Goal: Transaction & Acquisition: Book appointment/travel/reservation

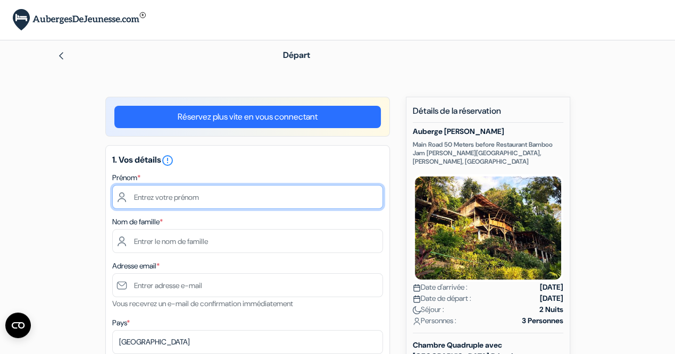
click at [159, 196] on input "text" at bounding box center [247, 197] width 271 height 24
type input "TOLOSSI"
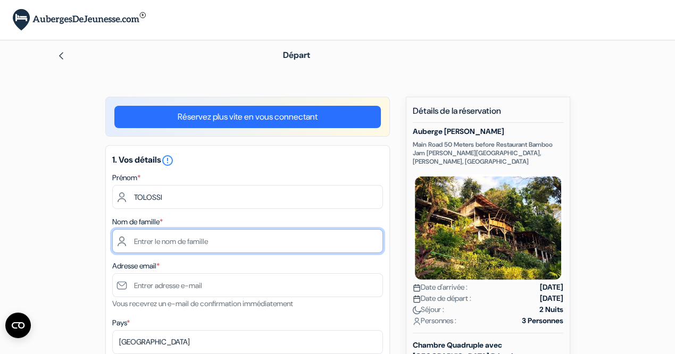
type input "[PERSON_NAME]"
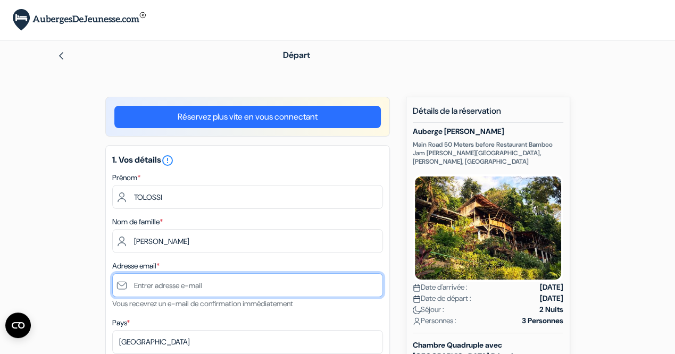
type input "[EMAIL_ADDRESS][DOMAIN_NAME]"
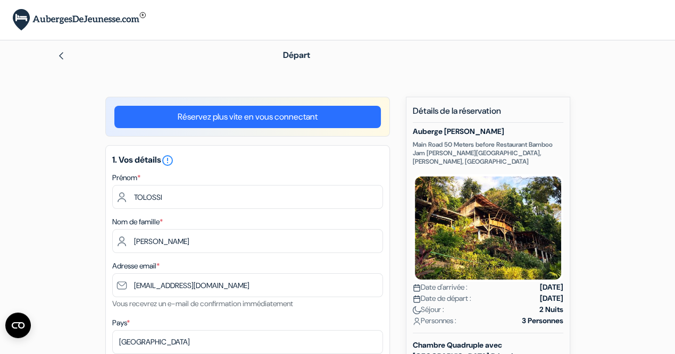
type input "0660569455"
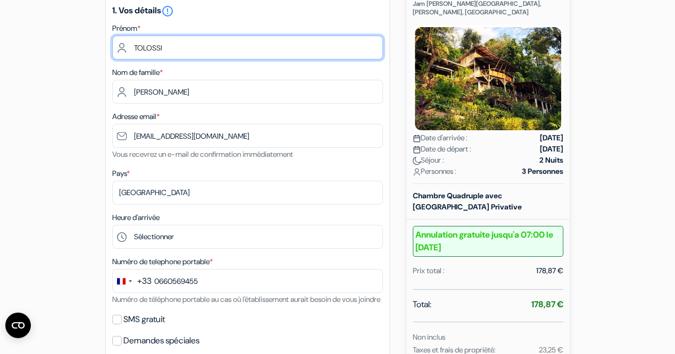
scroll to position [300, 0]
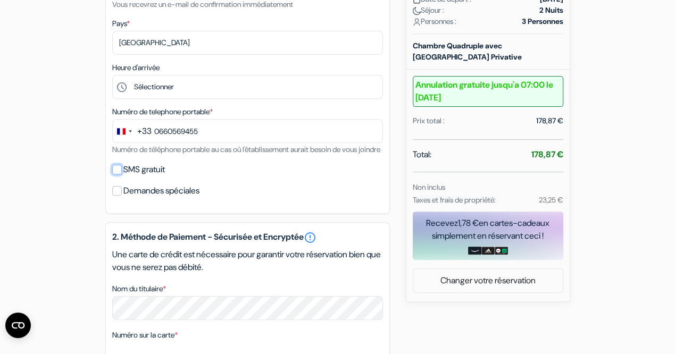
click at [118, 175] on input "SMS gratuit" at bounding box center [117, 170] width 10 height 10
checkbox input "true"
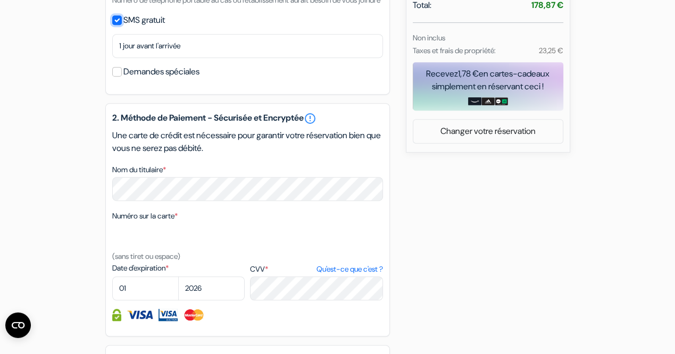
scroll to position [449, 0]
click at [117, 77] on input "Demandes spéciales" at bounding box center [117, 72] width 10 height 10
checkbox input "true"
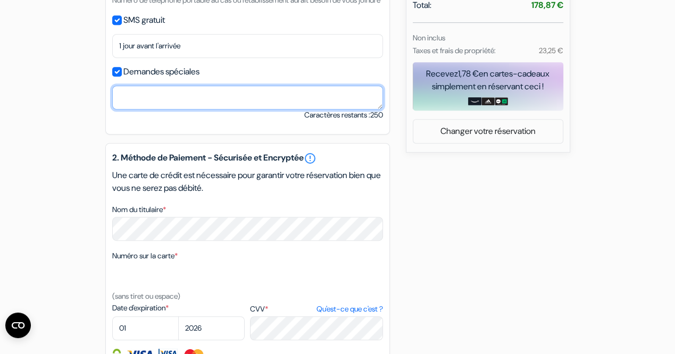
click at [135, 110] on textarea "Nom du titulaire *" at bounding box center [247, 98] width 271 height 24
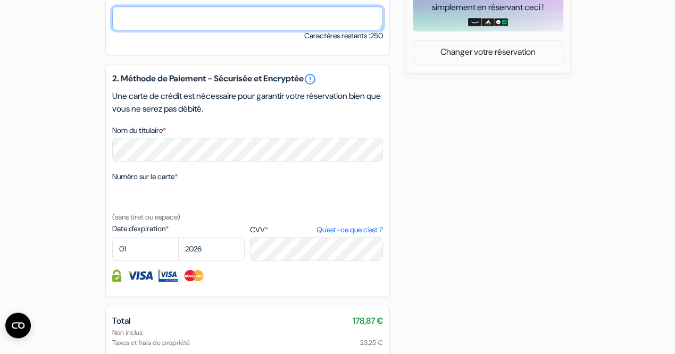
scroll to position [599, 0]
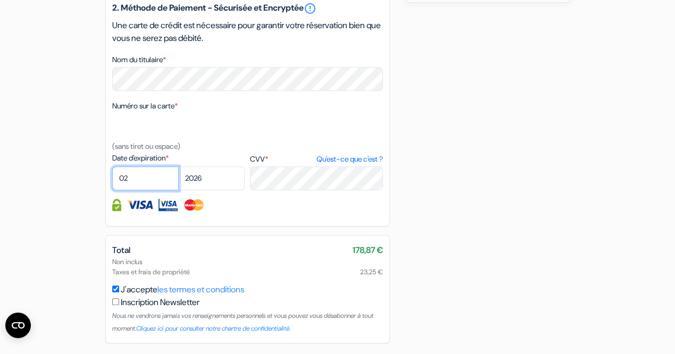
select select "05"
click at [260, 227] on div "2. Méthode de Paiement - Sécurisée et Encryptée error_outline Une carte de créd…" at bounding box center [247, 110] width 285 height 234
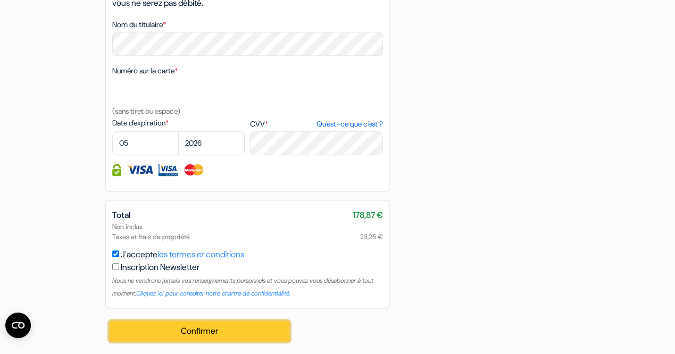
click at [240, 336] on button "Confirmer Loading..." at bounding box center [200, 331] width 180 height 20
click at [212, 333] on button "Confirmer Loading..." at bounding box center [200, 331] width 180 height 20
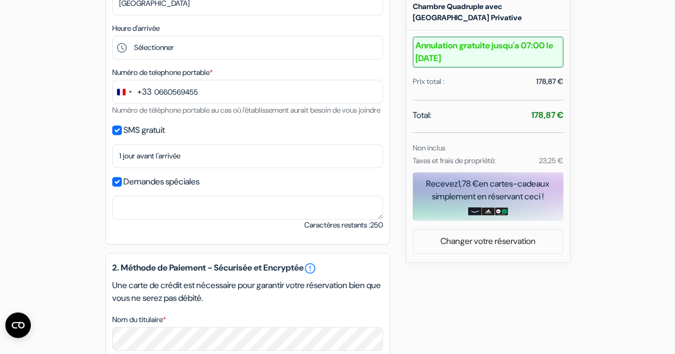
scroll to position [150, 0]
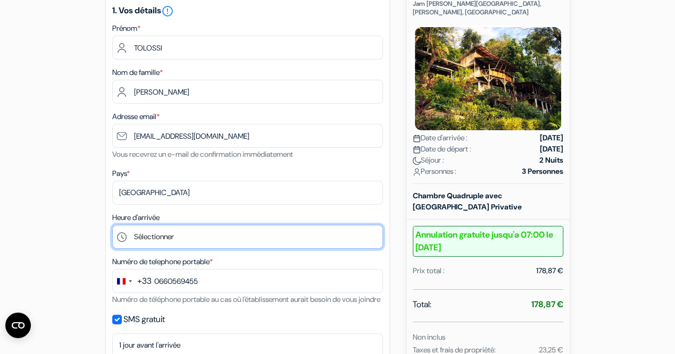
click at [112, 225] on select "Sélectionner 14:00 15:00 16:00 17:00 18:00 19:00 20:00 21:00 22:00" at bounding box center [247, 237] width 271 height 24
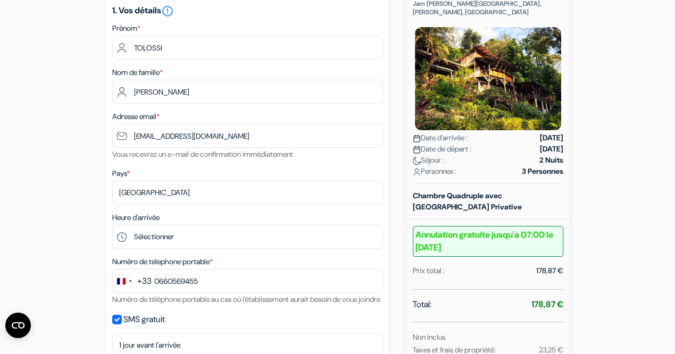
drag, startPoint x: 160, startPoint y: 241, endPoint x: 64, endPoint y: 226, distance: 96.4
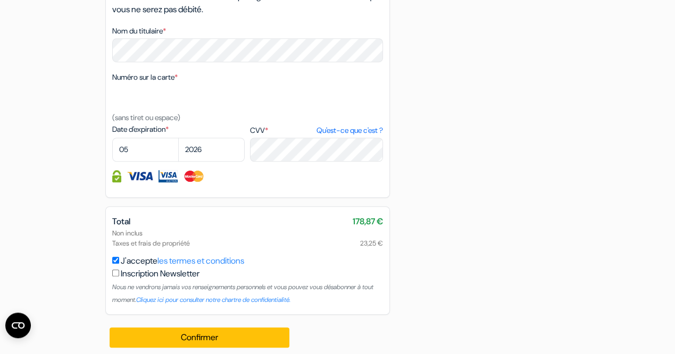
scroll to position [647, 0]
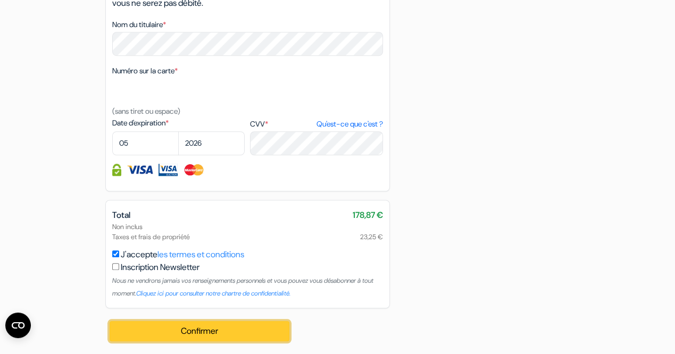
click at [189, 331] on button "Confirmer Loading..." at bounding box center [200, 331] width 180 height 20
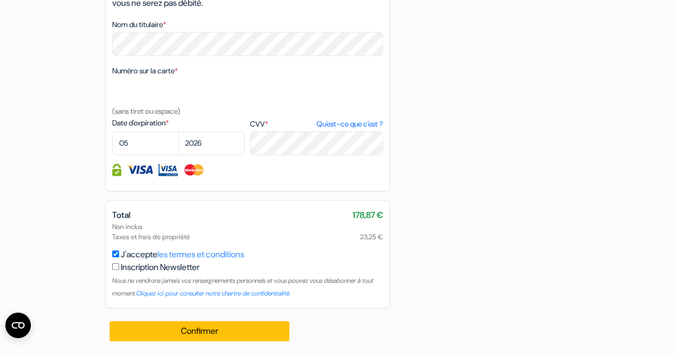
click at [115, 254] on input "J'accepte les termes et conditions" at bounding box center [115, 254] width 7 height 7
click at [117, 255] on input "J'accepte les termes et conditions" at bounding box center [115, 254] width 7 height 7
checkbox input "true"
click at [115, 269] on input "checkbox" at bounding box center [115, 266] width 7 height 7
click at [117, 269] on input "checkbox" at bounding box center [115, 266] width 7 height 7
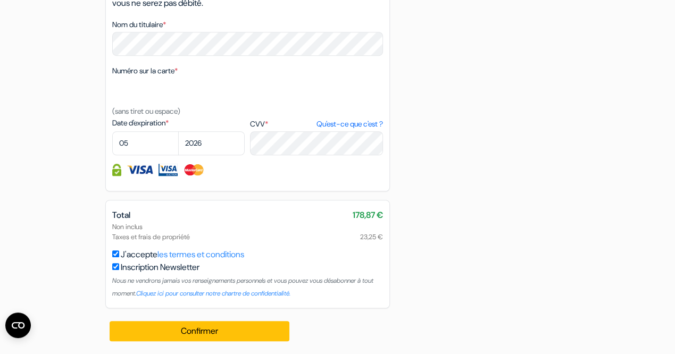
checkbox input "false"
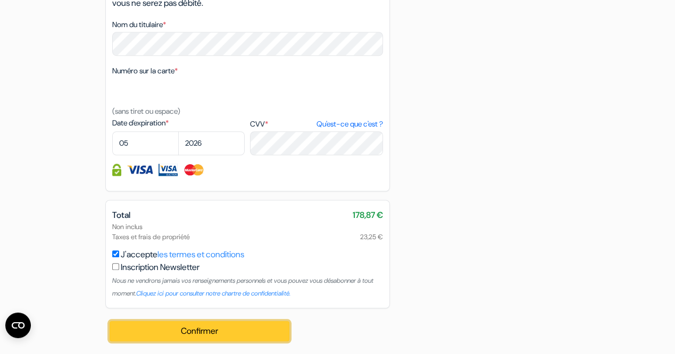
click at [218, 335] on button "Confirmer Loading..." at bounding box center [200, 331] width 180 height 20
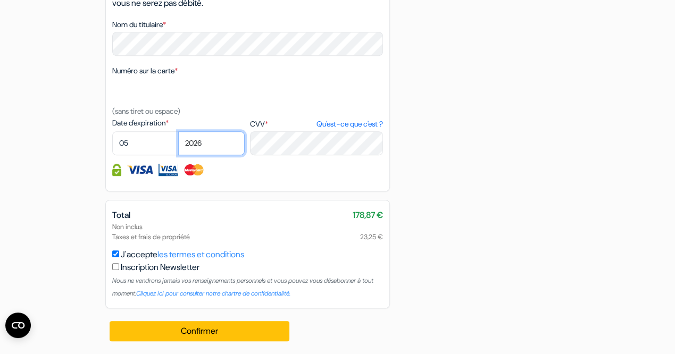
click at [178, 131] on select "2025 2026 2027 2028 2029 2030 2031 2032 2033 2034 2035 2036 2037 2038 2039 2040…" at bounding box center [211, 143] width 67 height 24
click at [212, 146] on select "2025 2026 2027 2028 2029 2030 2031 2032 2033 2034 2035 2036 2037 2038 2039 2040…" at bounding box center [211, 143] width 67 height 24
click at [143, 171] on img at bounding box center [140, 170] width 27 height 12
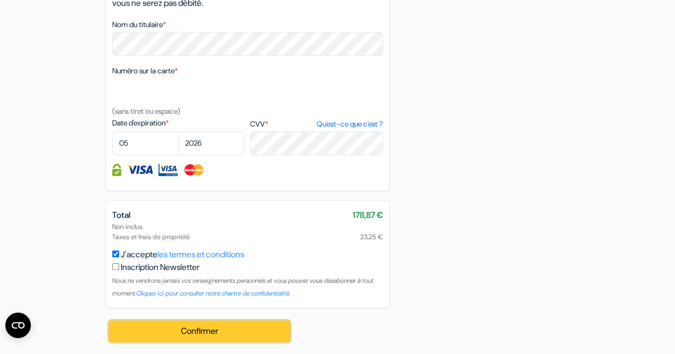
click at [235, 335] on button "Confirmer Loading..." at bounding box center [200, 331] width 180 height 20
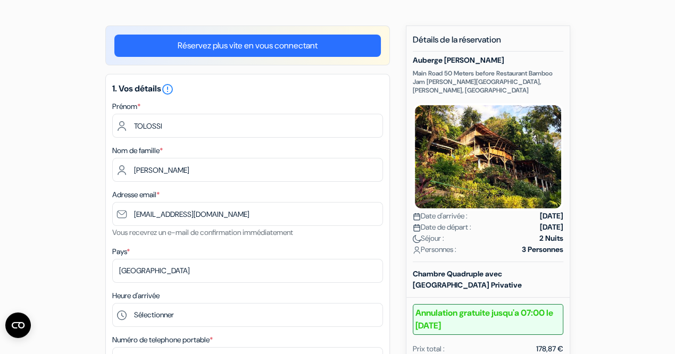
scroll to position [0, 0]
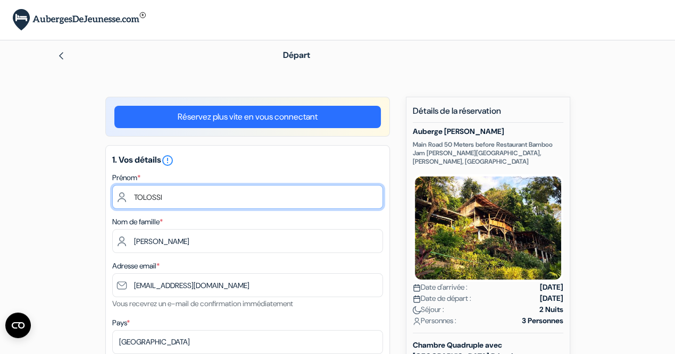
click at [178, 199] on input "TOLOSSI" at bounding box center [247, 197] width 271 height 24
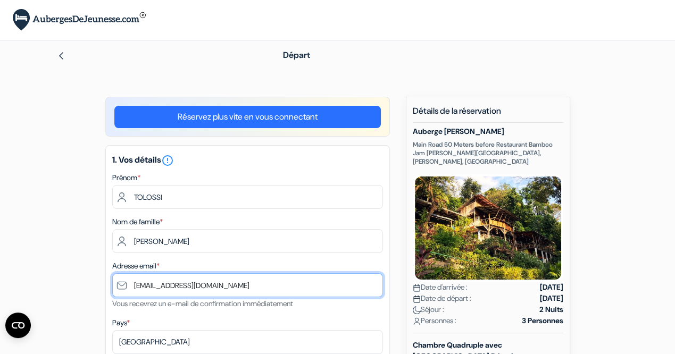
click at [244, 284] on input "[EMAIL_ADDRESS][DOMAIN_NAME]" at bounding box center [247, 286] width 271 height 24
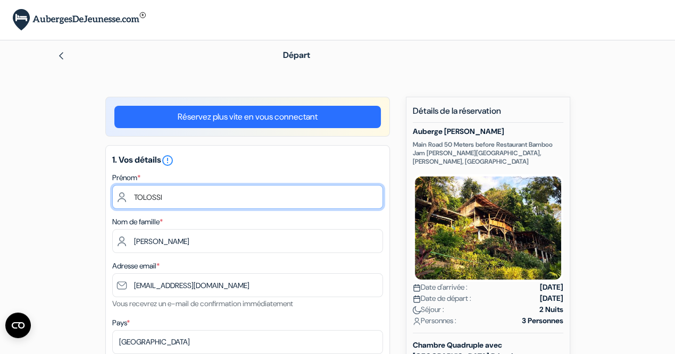
click at [198, 193] on input "TOLOSSI" at bounding box center [247, 197] width 271 height 24
click at [182, 204] on input "TOLOSSI" at bounding box center [247, 197] width 271 height 24
click at [184, 201] on input "TOLOSSI" at bounding box center [247, 197] width 271 height 24
drag, startPoint x: 170, startPoint y: 194, endPoint x: 111, endPoint y: 191, distance: 59.2
click at [112, 191] on input "TOLOSSI" at bounding box center [247, 197] width 271 height 24
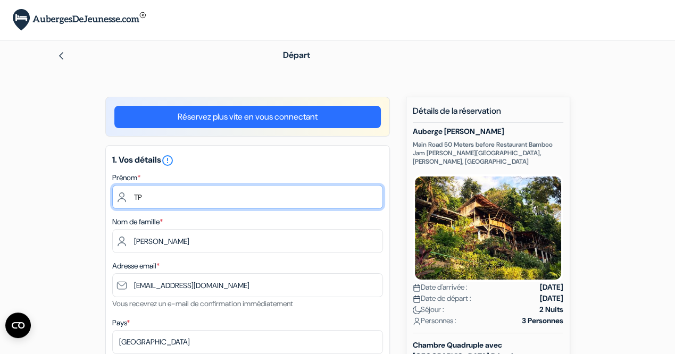
type input "T"
type input "O"
type input "TOLOSSI"
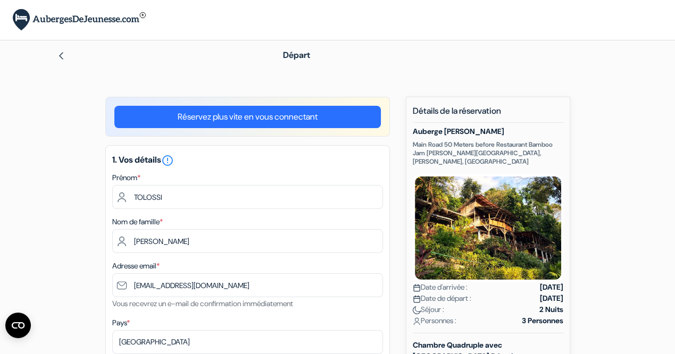
click at [160, 274] on div "Adresse email * [EMAIL_ADDRESS][DOMAIN_NAME] Vous recevrez un e-mail de confirm…" at bounding box center [247, 285] width 271 height 51
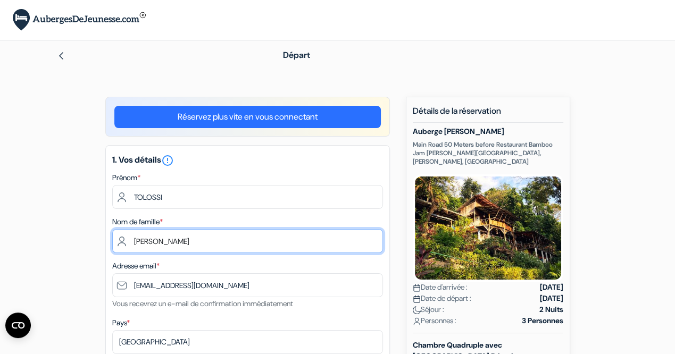
click at [172, 237] on input "[PERSON_NAME]" at bounding box center [247, 241] width 271 height 24
drag, startPoint x: 169, startPoint y: 243, endPoint x: 112, endPoint y: 236, distance: 57.3
click at [112, 236] on input "[PERSON_NAME]" at bounding box center [247, 241] width 271 height 24
drag, startPoint x: 144, startPoint y: 239, endPoint x: 119, endPoint y: 238, distance: 25.0
click at [119, 239] on input "TRRESA" at bounding box center [247, 241] width 271 height 24
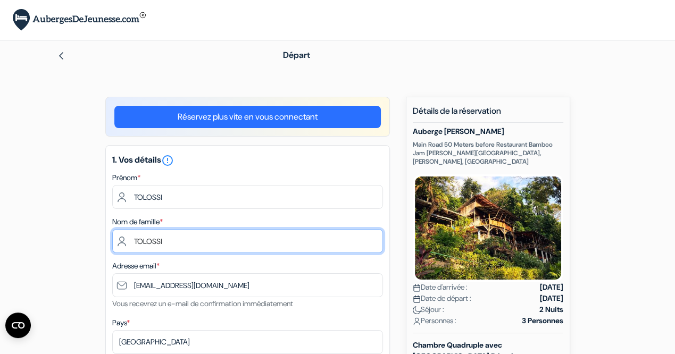
type input "TOLOSSI"
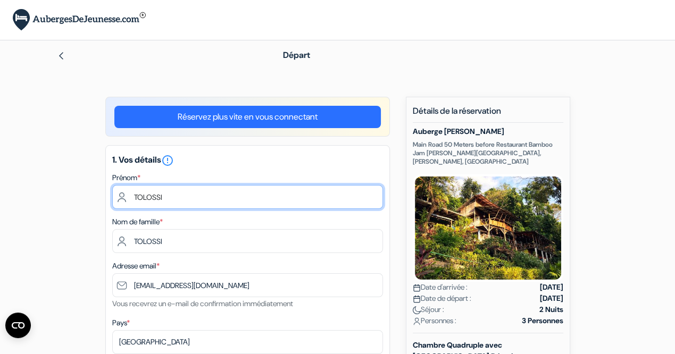
drag, startPoint x: 170, startPoint y: 197, endPoint x: 129, endPoint y: 197, distance: 41.0
click at [129, 197] on input "TOLOSSI" at bounding box center [247, 197] width 271 height 24
type input "[PERSON_NAME]"
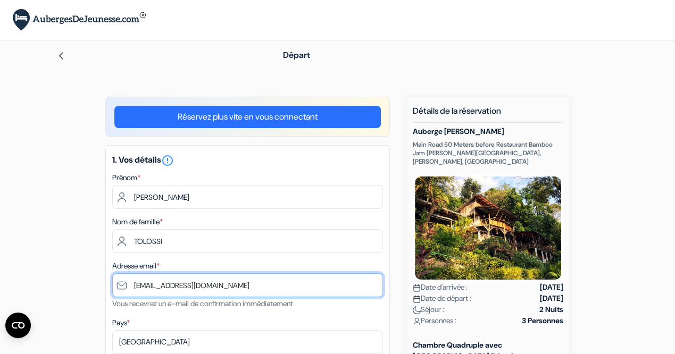
click at [237, 290] on input "[EMAIL_ADDRESS][DOMAIN_NAME]" at bounding box center [247, 286] width 271 height 24
drag, startPoint x: 233, startPoint y: 289, endPoint x: 77, endPoint y: 273, distance: 156.8
click at [112, 274] on input "[EMAIL_ADDRESS][DOMAIN_NAME]" at bounding box center [247, 286] width 271 height 24
type input "[EMAIL_ADDRESS][DOMAIN_NAME]"
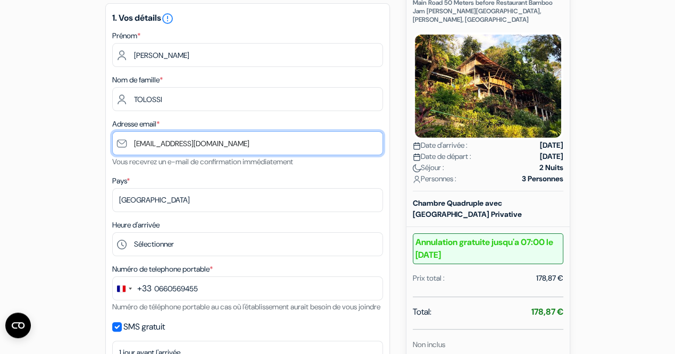
scroll to position [150, 0]
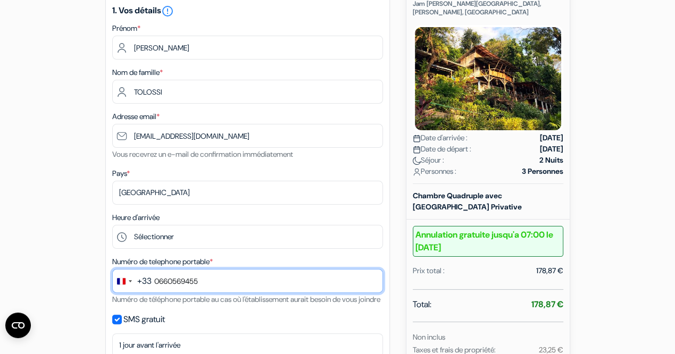
click at [218, 291] on input "0660569455" at bounding box center [247, 281] width 271 height 24
drag, startPoint x: 213, startPoint y: 284, endPoint x: 134, endPoint y: 276, distance: 80.3
click at [133, 276] on input "0660569455" at bounding box center [247, 281] width 271 height 24
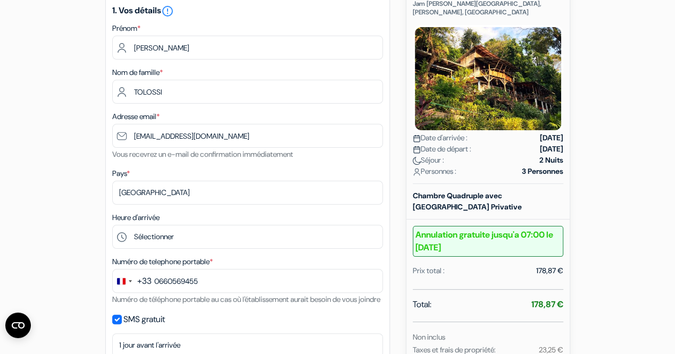
click at [199, 326] on div "SMS gratuit" at bounding box center [247, 319] width 271 height 15
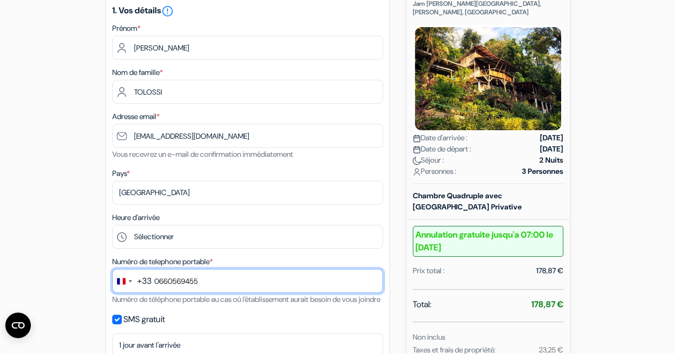
drag, startPoint x: 159, startPoint y: 282, endPoint x: 169, endPoint y: 299, distance: 19.5
click at [160, 284] on input "0660569455" at bounding box center [247, 281] width 271 height 24
type input "6 60 56 94 55"
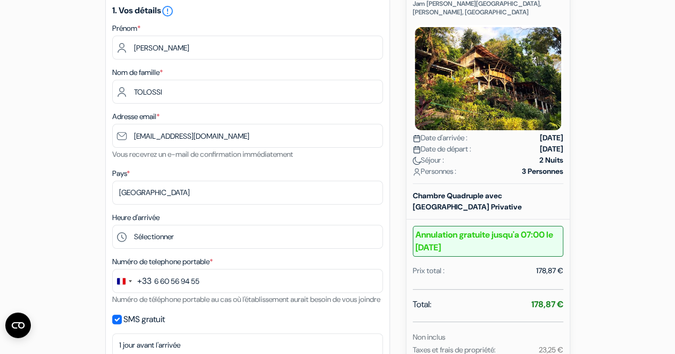
drag, startPoint x: 193, startPoint y: 324, endPoint x: 195, endPoint y: 318, distance: 5.7
click at [193, 323] on div "1. Vos détails error_outline Prénom * [PERSON_NAME] Nom de famille * [DEMOGRAPH…" at bounding box center [247, 215] width 285 height 439
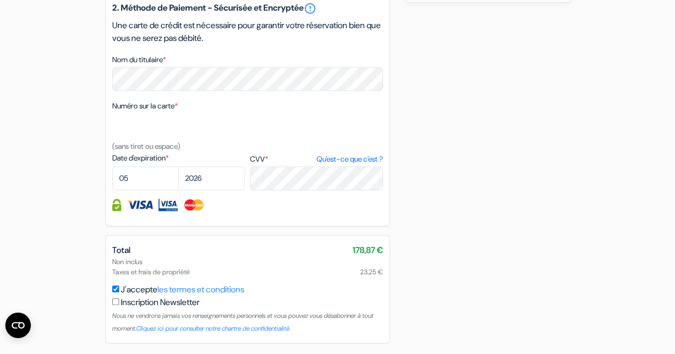
scroll to position [647, 0]
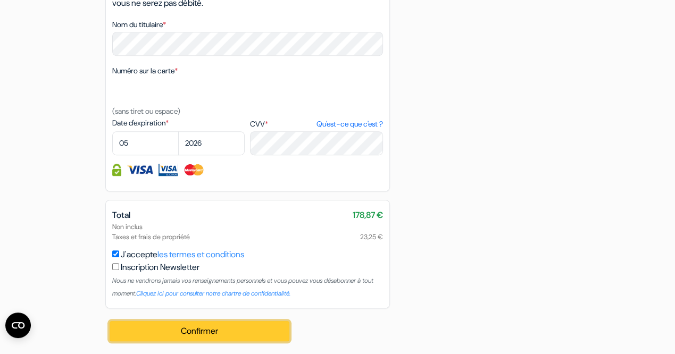
click at [184, 333] on button "Confirmer Loading..." at bounding box center [200, 331] width 180 height 20
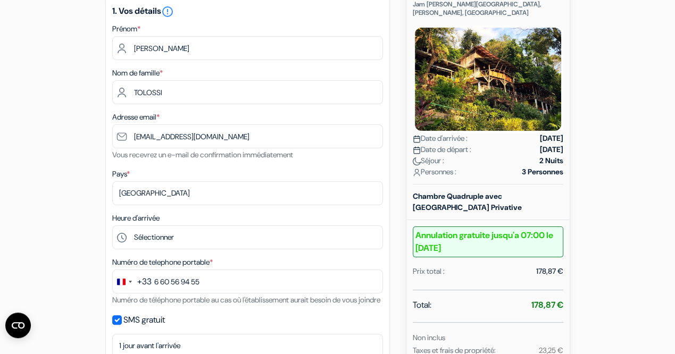
scroll to position [150, 0]
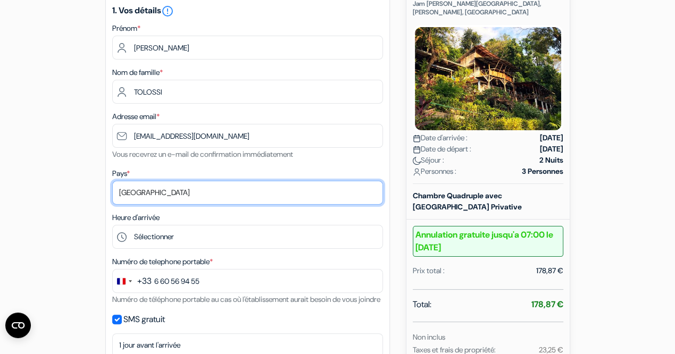
click option "[GEOGRAPHIC_DATA]" at bounding box center [0, 0] width 0 height 0
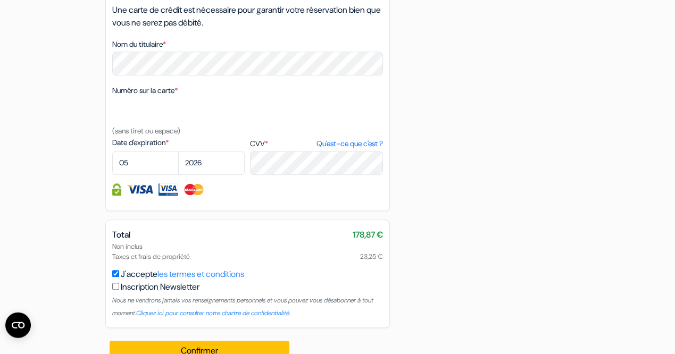
scroll to position [647, 0]
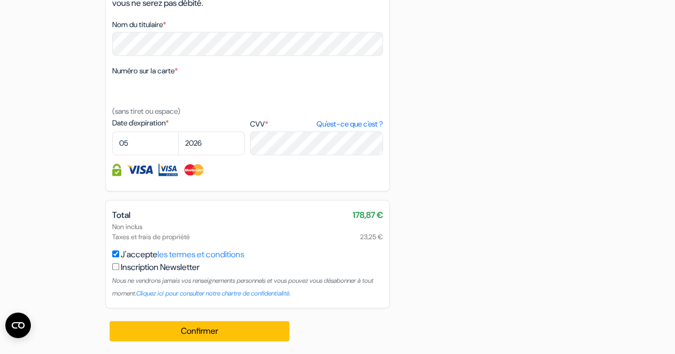
click at [117, 270] on input "checkbox" at bounding box center [115, 266] width 7 height 7
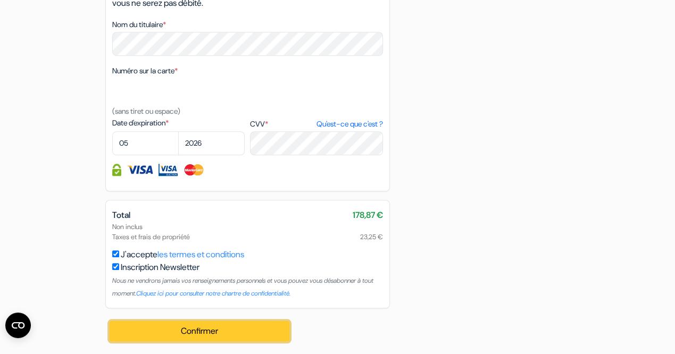
click at [201, 331] on button "Confirmer Loading..." at bounding box center [200, 331] width 180 height 20
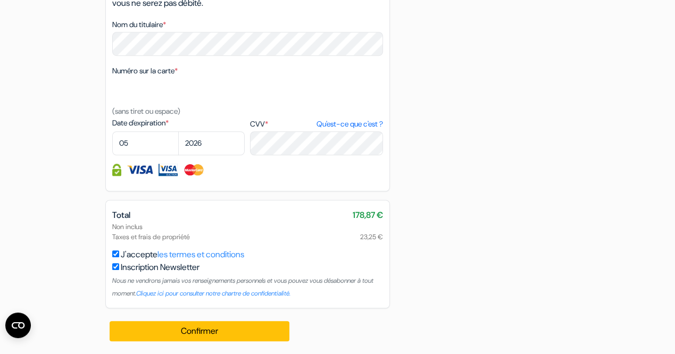
click at [114, 268] on input "checkbox" at bounding box center [115, 266] width 7 height 7
checkbox input "false"
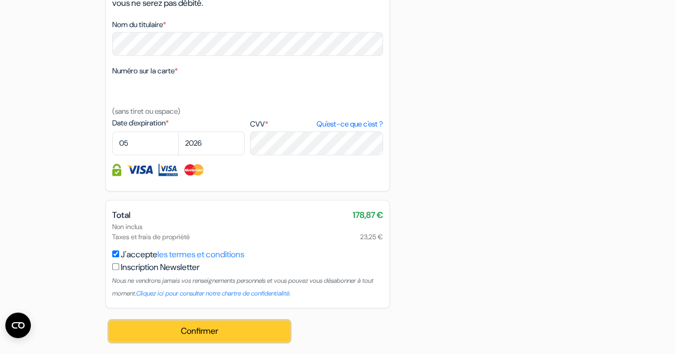
click at [248, 335] on button "Confirmer Loading..." at bounding box center [200, 331] width 180 height 20
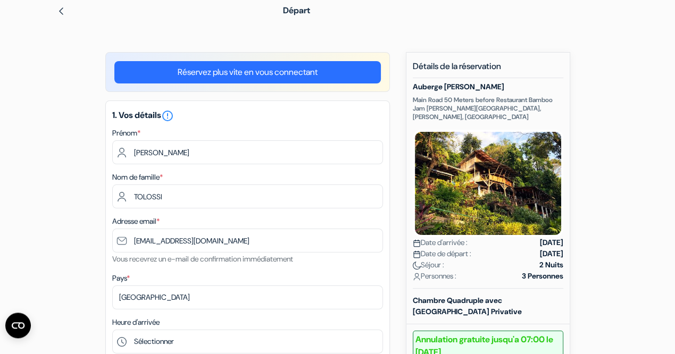
scroll to position [0, 0]
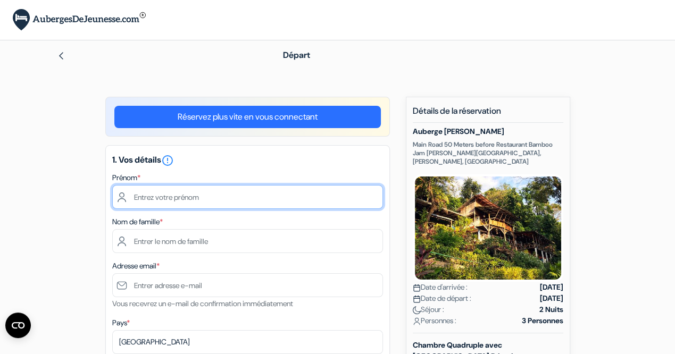
click at [178, 198] on input "text" at bounding box center [247, 197] width 271 height 24
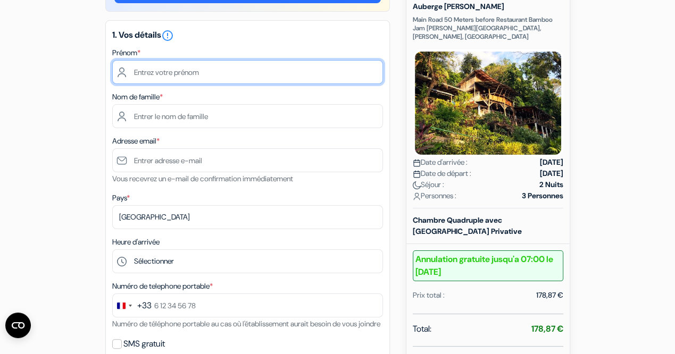
scroll to position [150, 0]
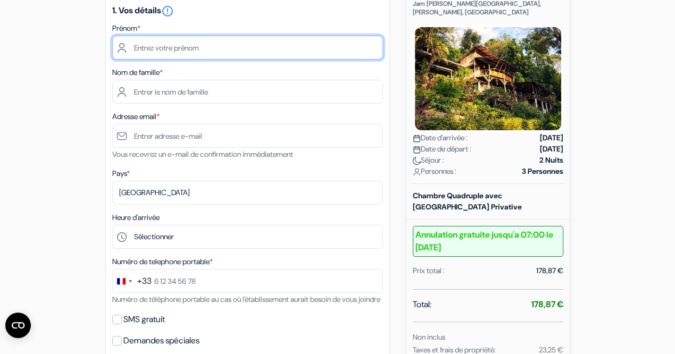
click at [147, 46] on input "text" at bounding box center [247, 48] width 271 height 24
click at [146, 45] on input "text" at bounding box center [247, 48] width 271 height 24
type input "m"
type input "[PERSON_NAME]"
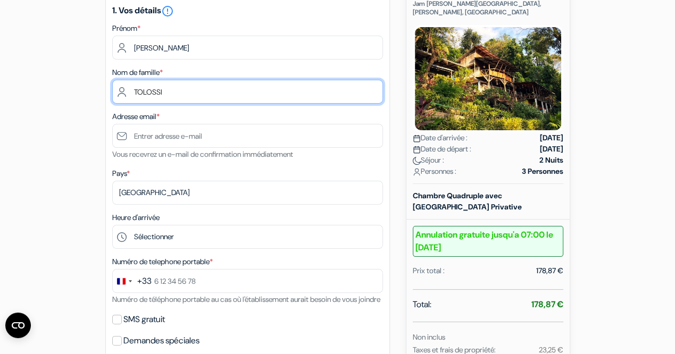
type input "TOLOSSI"
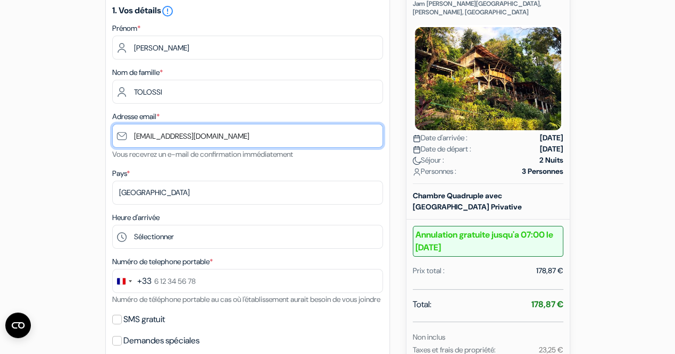
click at [166, 139] on input "audouard@hotmail.com" at bounding box center [247, 136] width 271 height 24
type input "[EMAIL_ADDRESS][DOMAIN_NAME]"
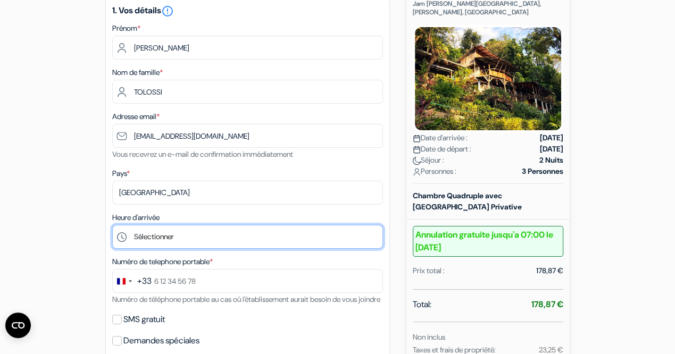
click at [112, 225] on select "Sélectionner 14:00 15:00 16:00 17:00 18:00 19:00 20:00 21:00 22:00" at bounding box center [247, 237] width 271 height 24
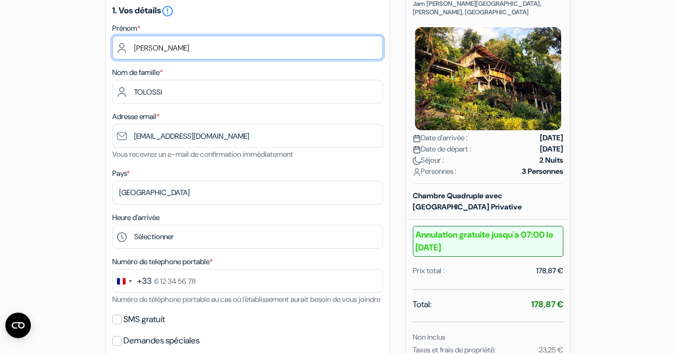
click at [230, 59] on input "[PERSON_NAME]" at bounding box center [247, 48] width 271 height 24
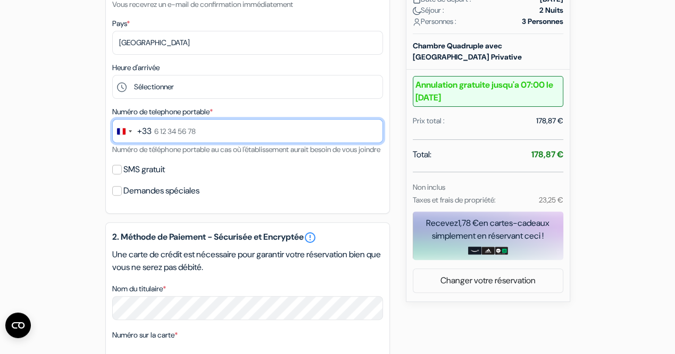
drag, startPoint x: 166, startPoint y: 135, endPoint x: 172, endPoint y: 134, distance: 6.6
click at [167, 134] on input "text" at bounding box center [247, 131] width 271 height 24
type input "6 60 56 94 55"
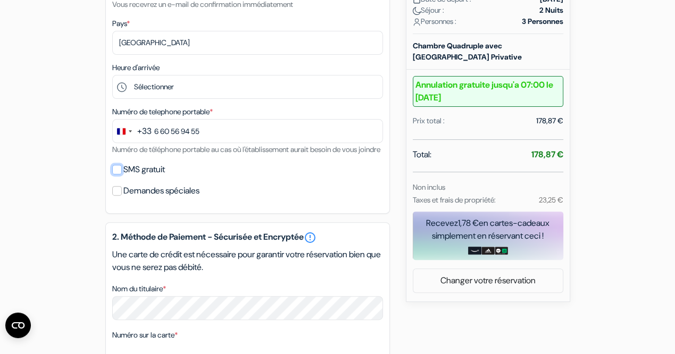
click at [117, 175] on input "SMS gratuit" at bounding box center [117, 170] width 10 height 10
checkbox input "true"
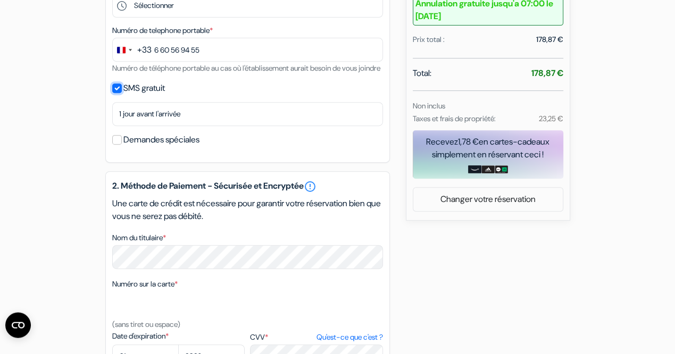
scroll to position [449, 0]
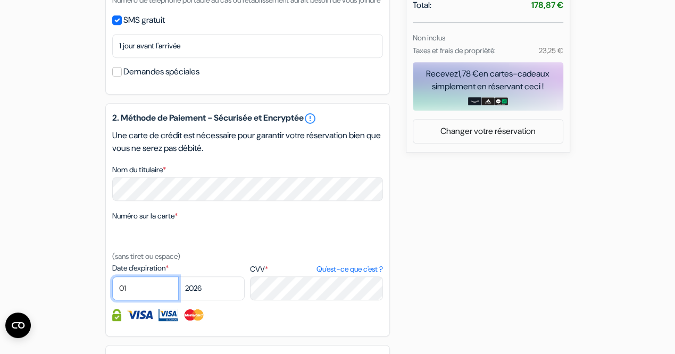
click at [112, 277] on select "01 02 03 04 05 06 07 08 09 10 11 12" at bounding box center [145, 289] width 67 height 24
select select "05"
click option "05" at bounding box center [0, 0] width 0 height 0
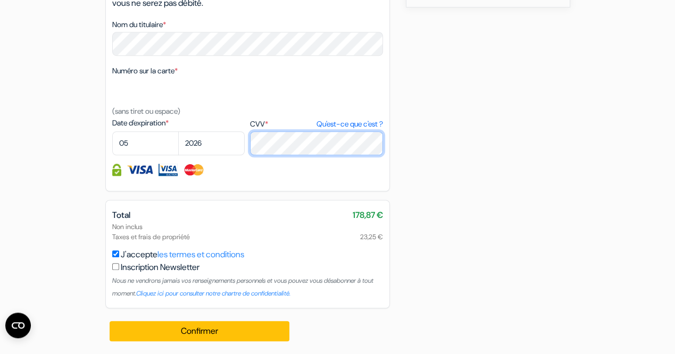
scroll to position [607, 0]
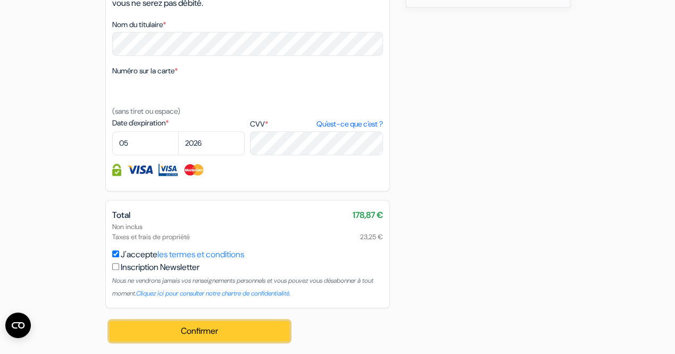
click at [213, 333] on button "Confirmer Loading..." at bounding box center [200, 331] width 180 height 20
click at [225, 333] on button "Confirmer Loading..." at bounding box center [200, 331] width 180 height 20
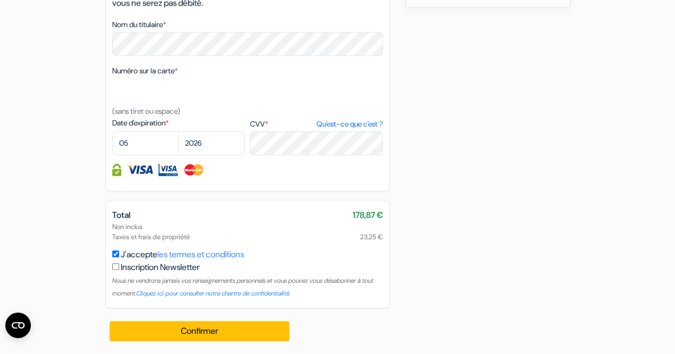
click at [271, 217] on div "Total 178,87 €" at bounding box center [247, 215] width 271 height 13
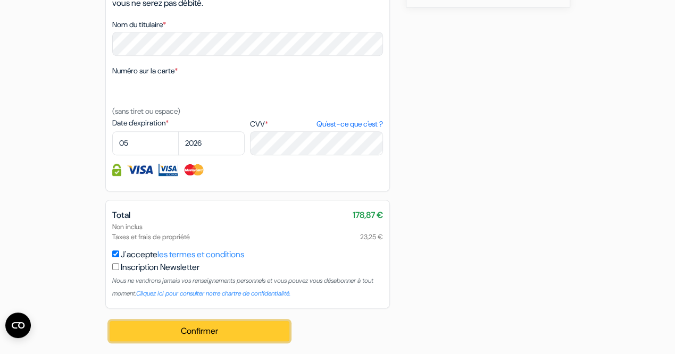
click at [228, 334] on button "Confirmer Loading..." at bounding box center [200, 331] width 180 height 20
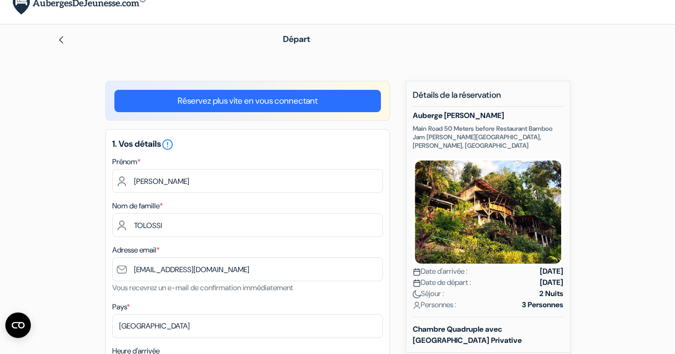
scroll to position [8, 0]
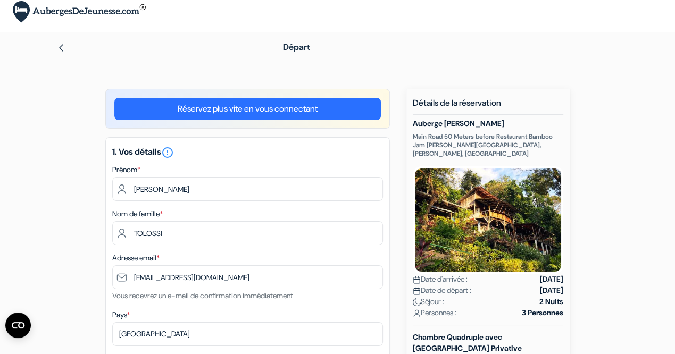
click at [291, 111] on link "Réservez plus vite en vous connectant" at bounding box center [247, 109] width 267 height 22
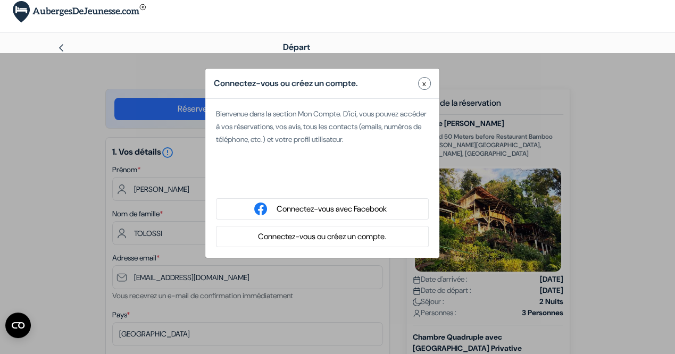
click at [333, 240] on button "Connectez-vous ou créez un compte." at bounding box center [322, 236] width 135 height 13
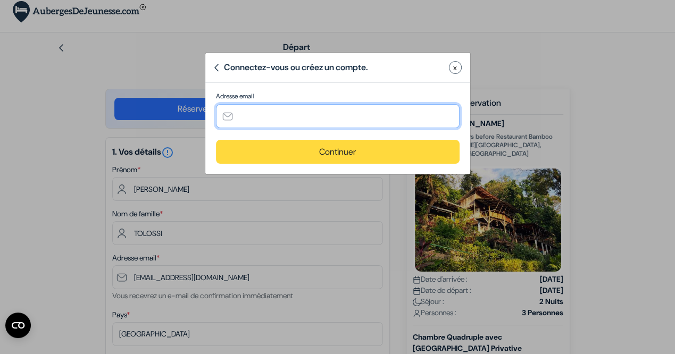
click at [263, 114] on input "text" at bounding box center [338, 116] width 244 height 24
type input "[EMAIL_ADDRESS][DOMAIN_NAME]"
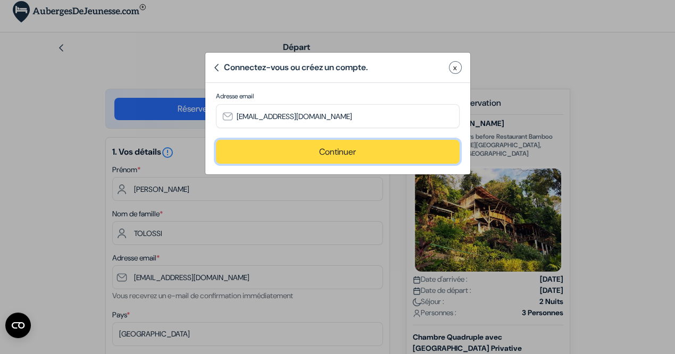
click at [346, 152] on button "Continuer" at bounding box center [338, 152] width 244 height 24
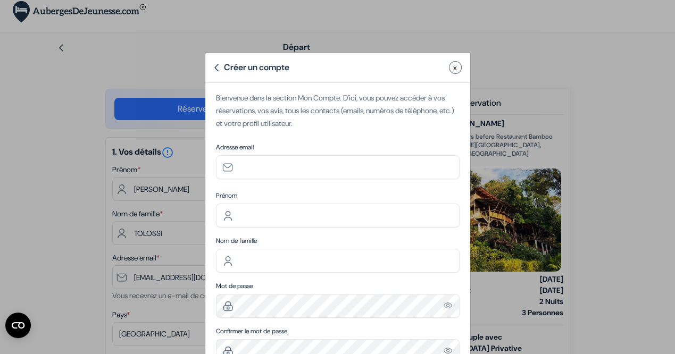
type input "[EMAIL_ADDRESS][DOMAIN_NAME]"
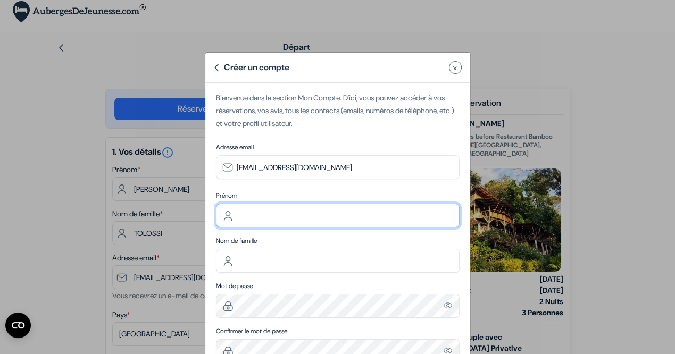
click at [258, 217] on input "text" at bounding box center [338, 216] width 244 height 24
type input "[PERSON_NAME]"
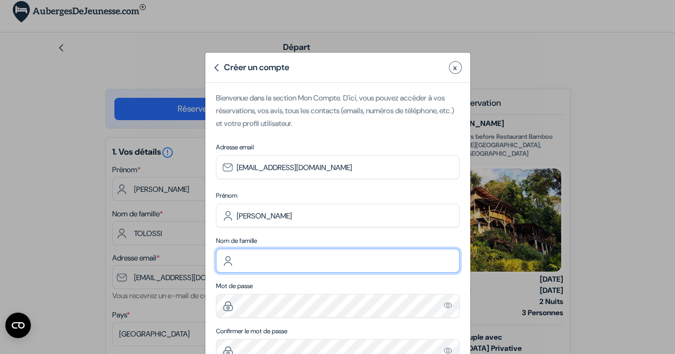
click at [241, 259] on input "text" at bounding box center [338, 261] width 244 height 24
type input "TOLOSSI"
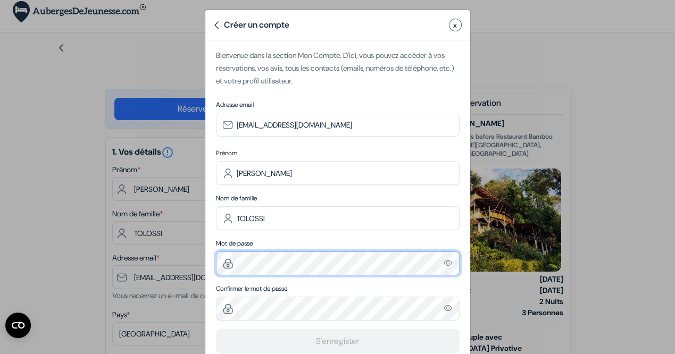
scroll to position [67, 0]
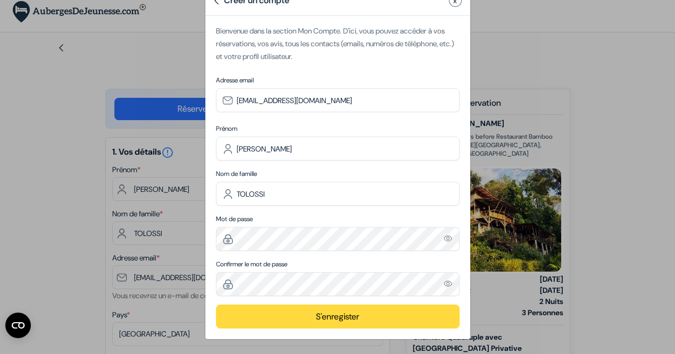
click at [353, 320] on button "S'enregister" at bounding box center [338, 317] width 244 height 24
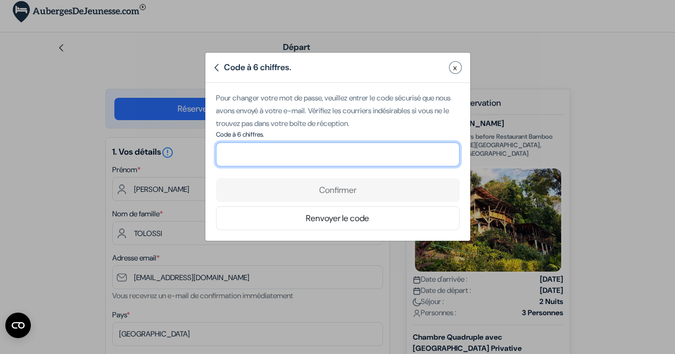
click at [245, 153] on input "number" at bounding box center [338, 155] width 244 height 24
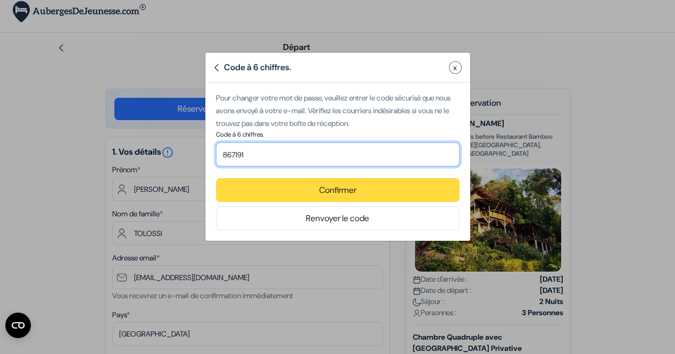
type input "867191"
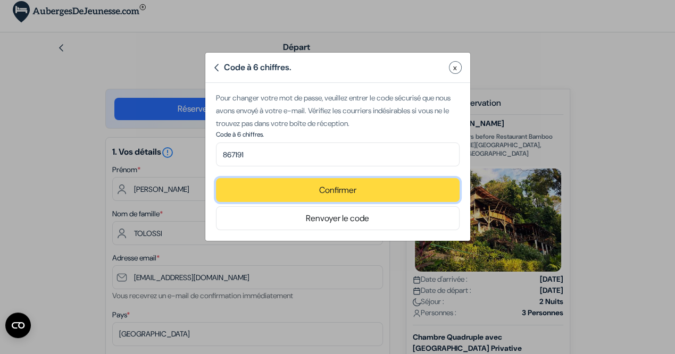
click at [339, 191] on button "Confirmer" at bounding box center [338, 190] width 244 height 24
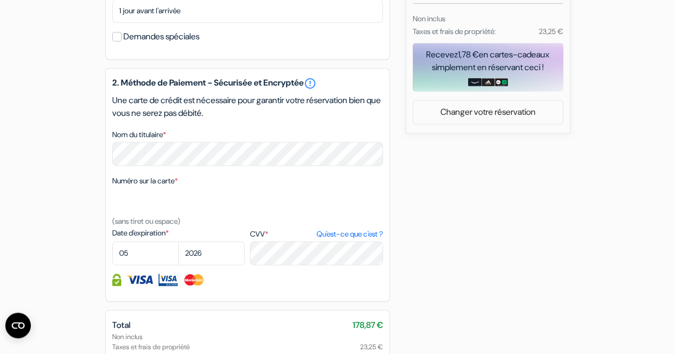
scroll to position [592, 0]
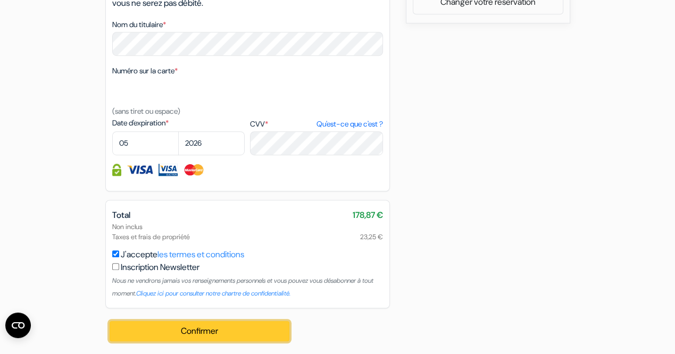
click at [227, 333] on button "Confirmer Loading..." at bounding box center [200, 331] width 180 height 20
click at [212, 333] on button "Confirmer Loading..." at bounding box center [200, 331] width 180 height 20
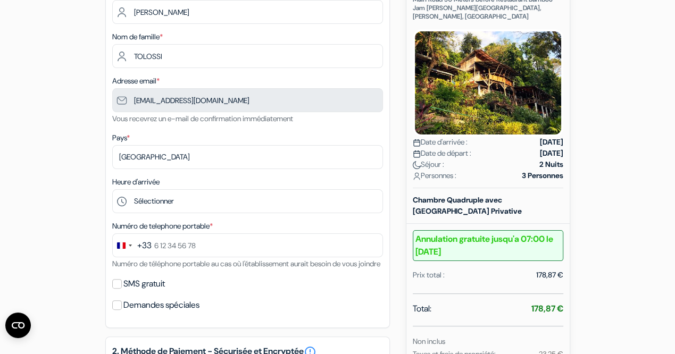
scroll to position [150, 0]
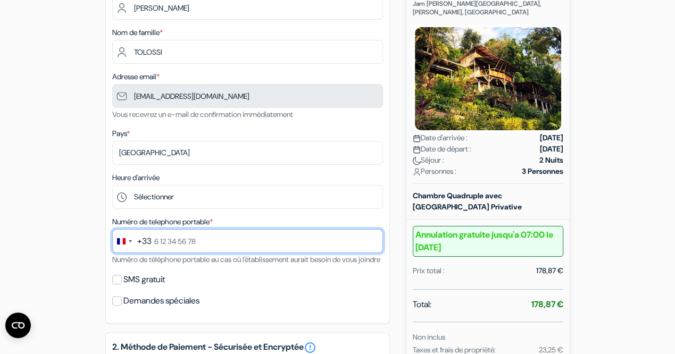
click at [214, 236] on input "text" at bounding box center [247, 241] width 271 height 24
type input "6 60 56 94 55"
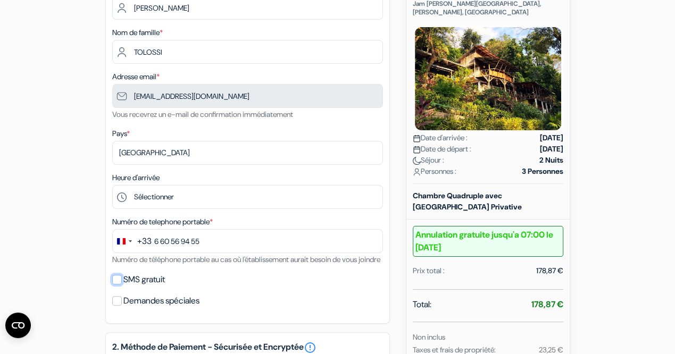
click at [118, 285] on input "SMS gratuit" at bounding box center [117, 280] width 10 height 10
checkbox input "true"
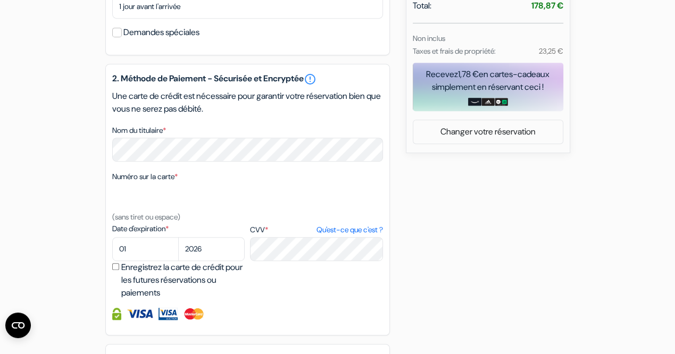
scroll to position [449, 0]
click at [112, 237] on select "01 02 03 04 05 06 07 08 09 10 11 12" at bounding box center [145, 249] width 67 height 24
select select "05"
click option "05" at bounding box center [0, 0] width 0 height 0
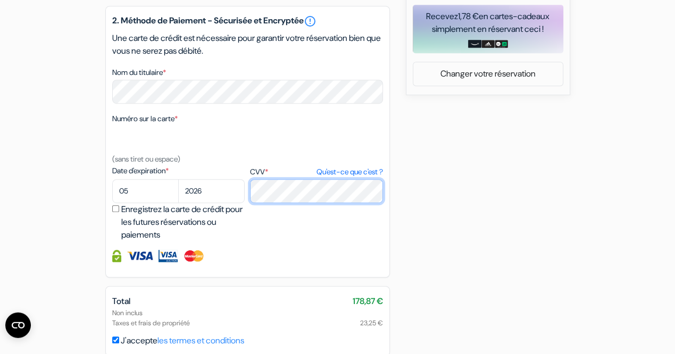
scroll to position [568, 0]
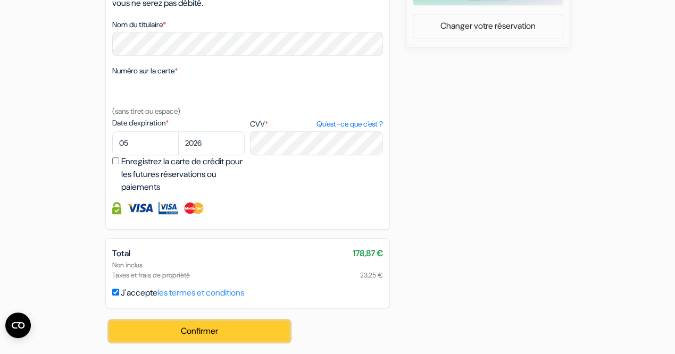
click at [209, 333] on button "Confirmer Loading..." at bounding box center [200, 331] width 180 height 20
click at [197, 331] on button "Confirmer Loading..." at bounding box center [200, 331] width 180 height 20
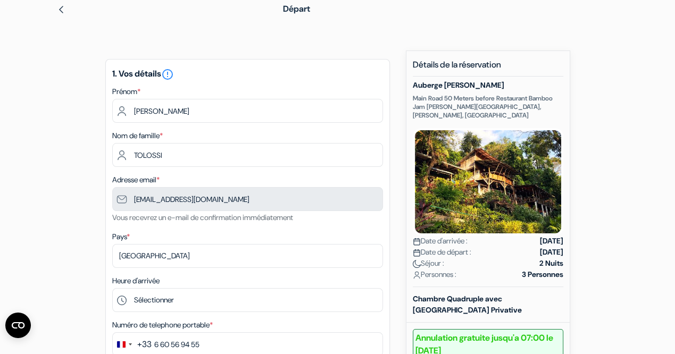
scroll to position [0, 0]
